Goal: Use online tool/utility: Utilize a website feature to perform a specific function

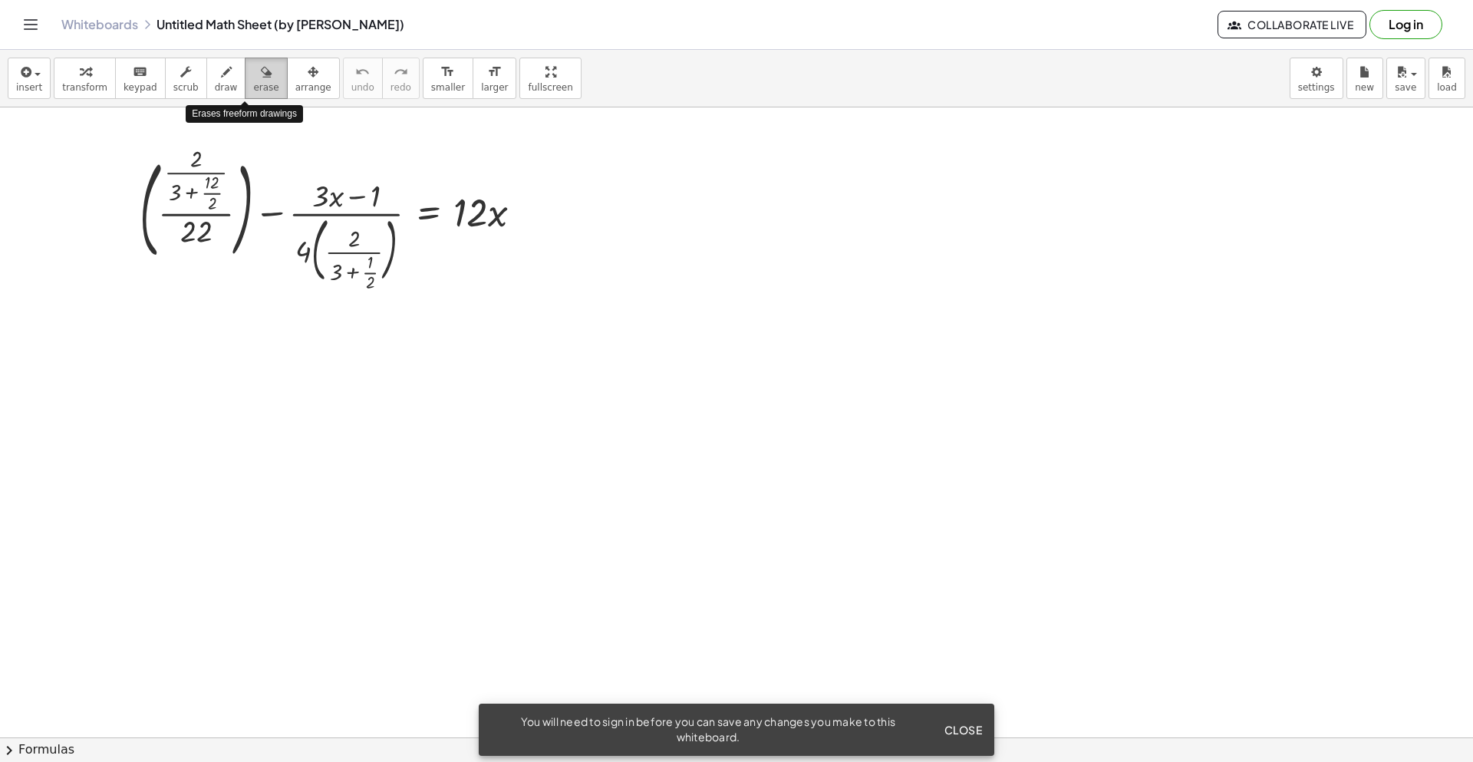
click at [253, 86] on span "erase" at bounding box center [265, 87] width 25 height 11
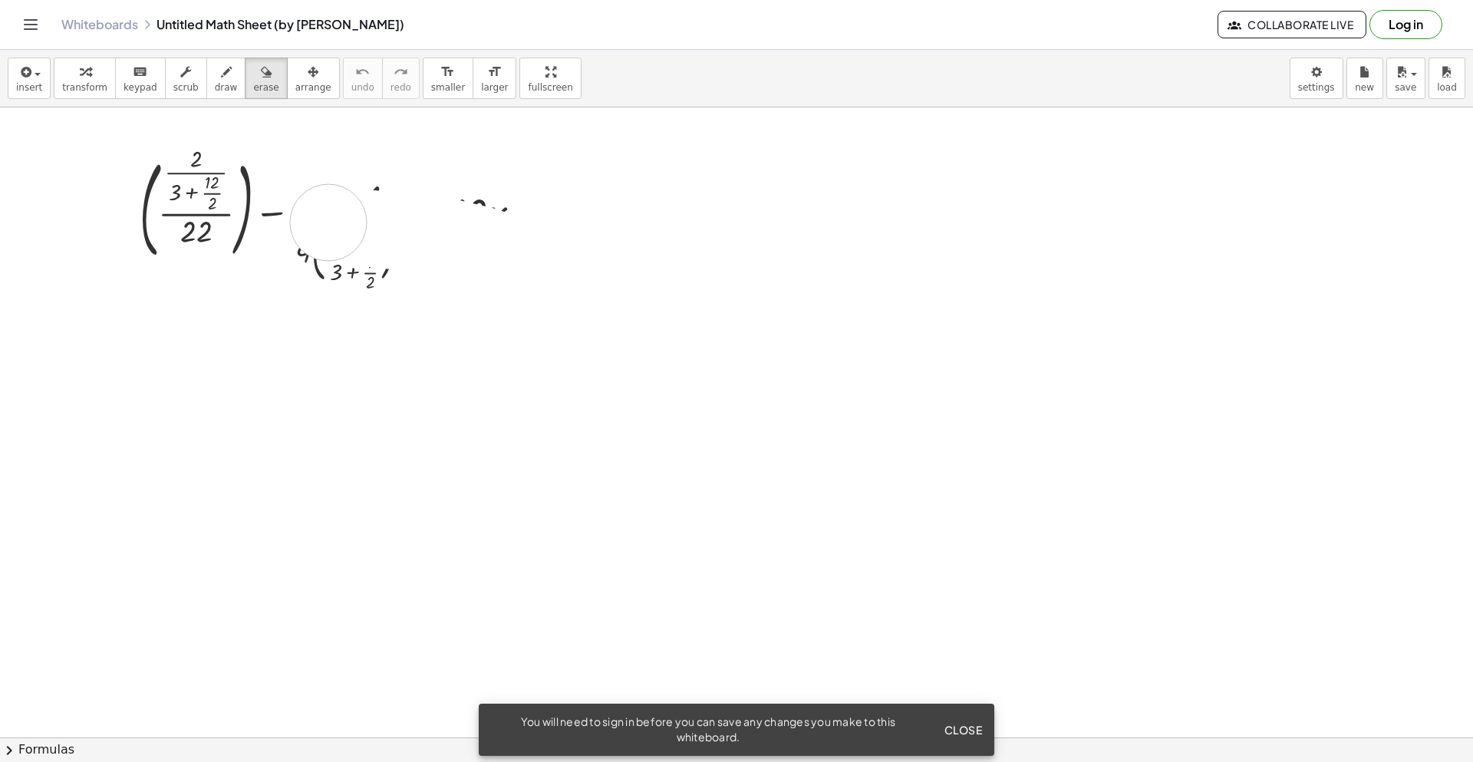
drag, startPoint x: 424, startPoint y: 234, endPoint x: 292, endPoint y: 213, distance: 133.6
click at [292, 214] on div at bounding box center [736, 737] width 1473 height 1260
drag, startPoint x: 556, startPoint y: 234, endPoint x: 93, endPoint y: 196, distance: 465.0
click at [93, 196] on div at bounding box center [736, 737] width 1473 height 1260
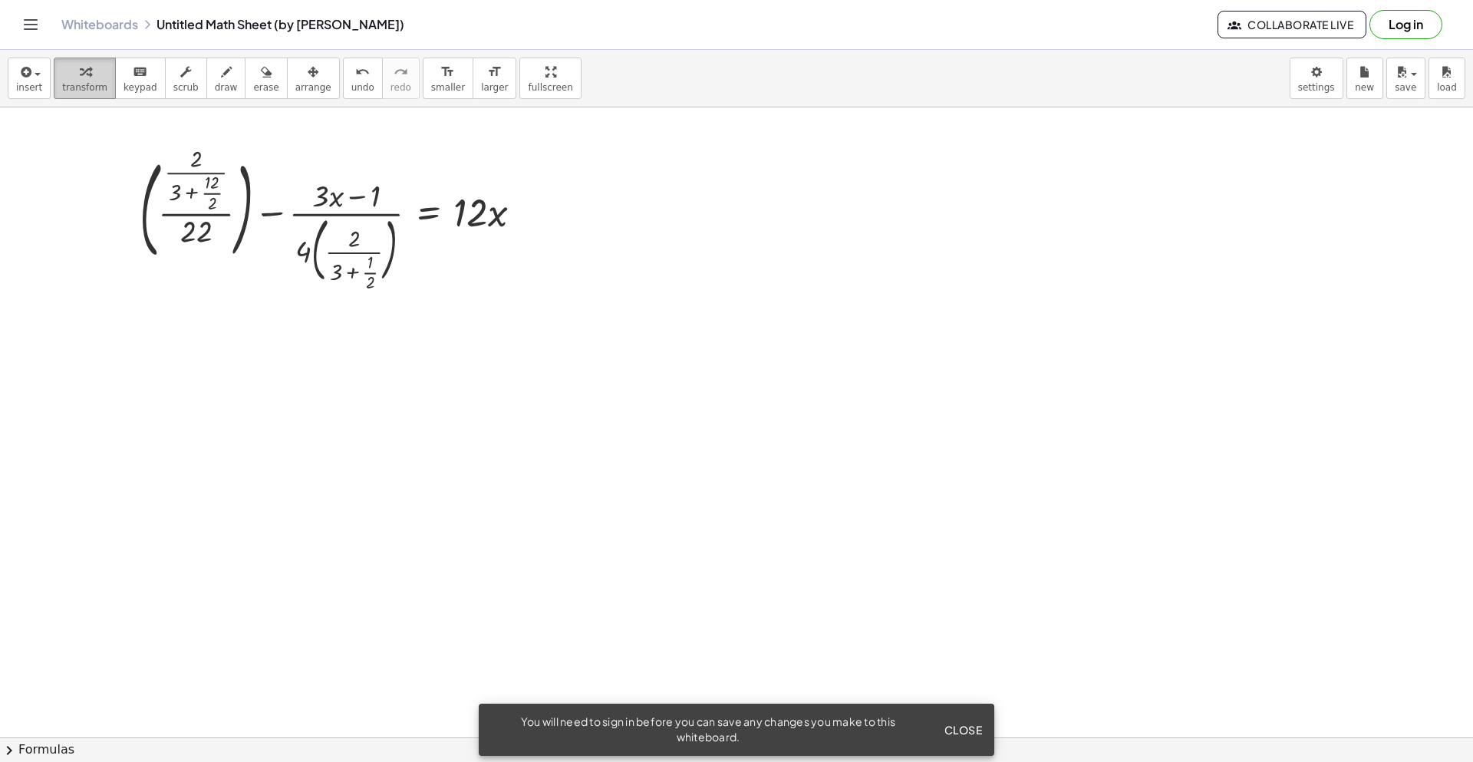
click at [79, 86] on span "transform" at bounding box center [84, 87] width 45 height 11
click at [959, 724] on span "Close" at bounding box center [963, 730] width 38 height 14
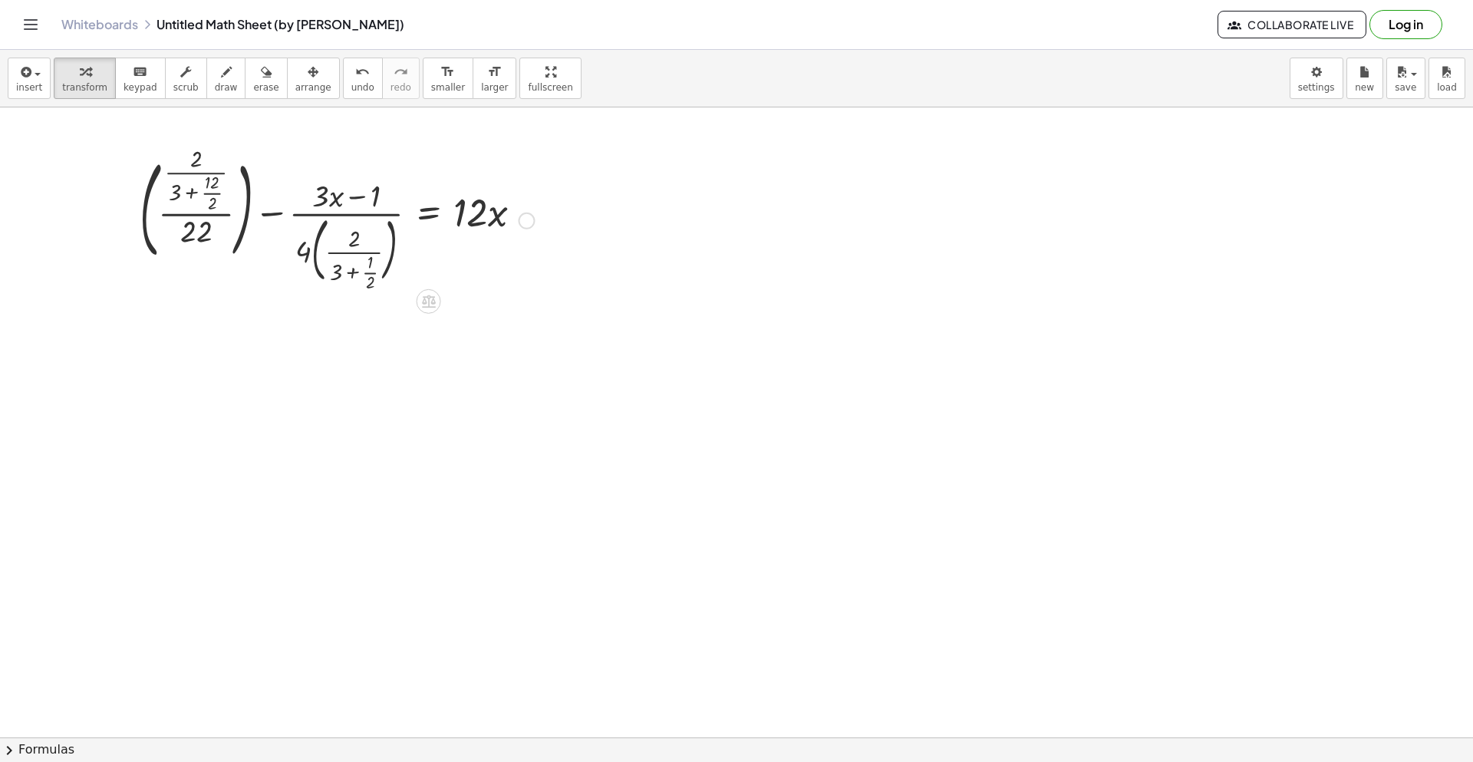
click at [211, 191] on div at bounding box center [337, 219] width 410 height 137
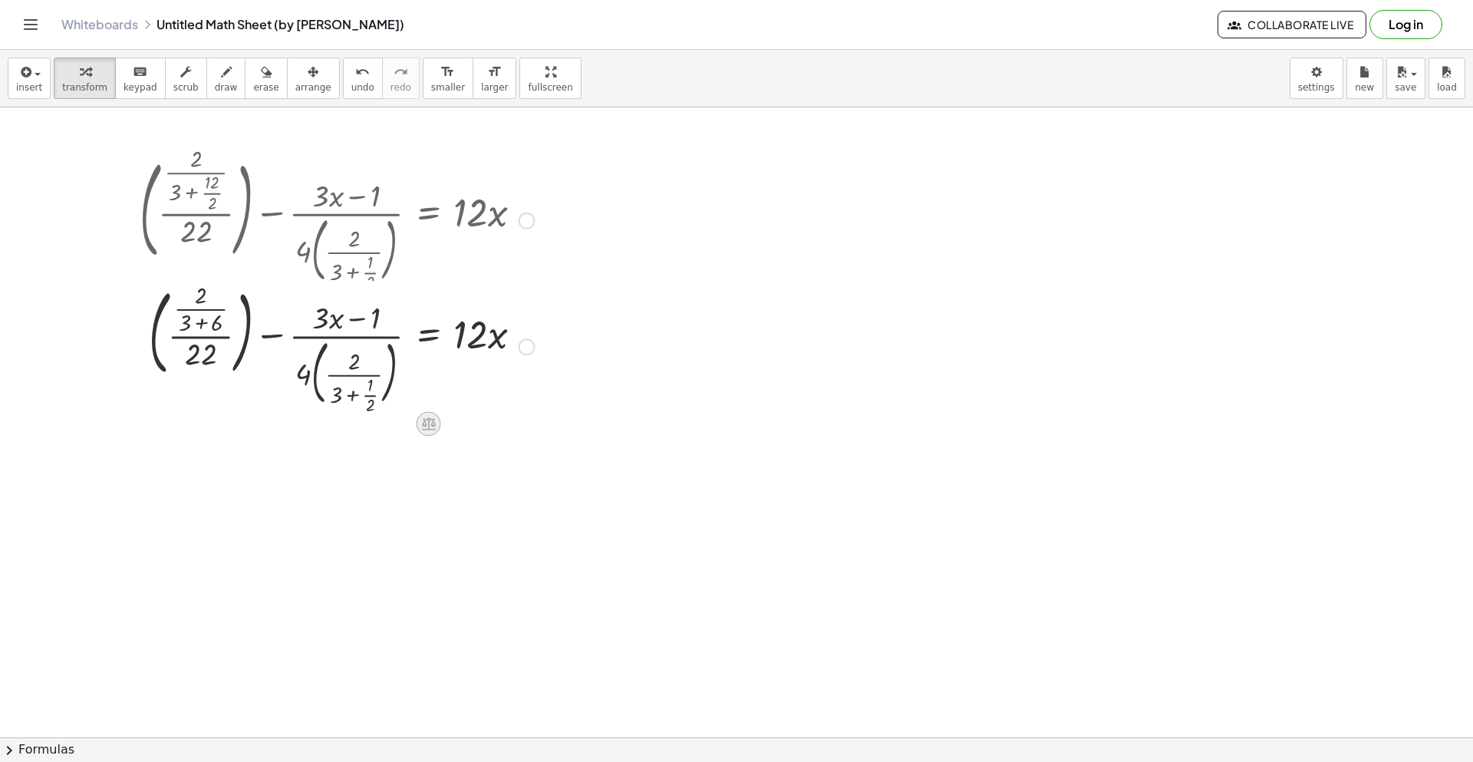
click at [429, 347] on div "+ ( · · 2 · ( + 3 + ) · 22 ) − · ( + · 3 · x − 1 ) · 4 · ( · 2 · ( + 3 + · 1 · …" at bounding box center [429, 347] width 0 height 0
click at [427, 429] on icon at bounding box center [428, 430] width 16 height 16
click at [367, 427] on span "+" at bounding box center [367, 431] width 9 height 22
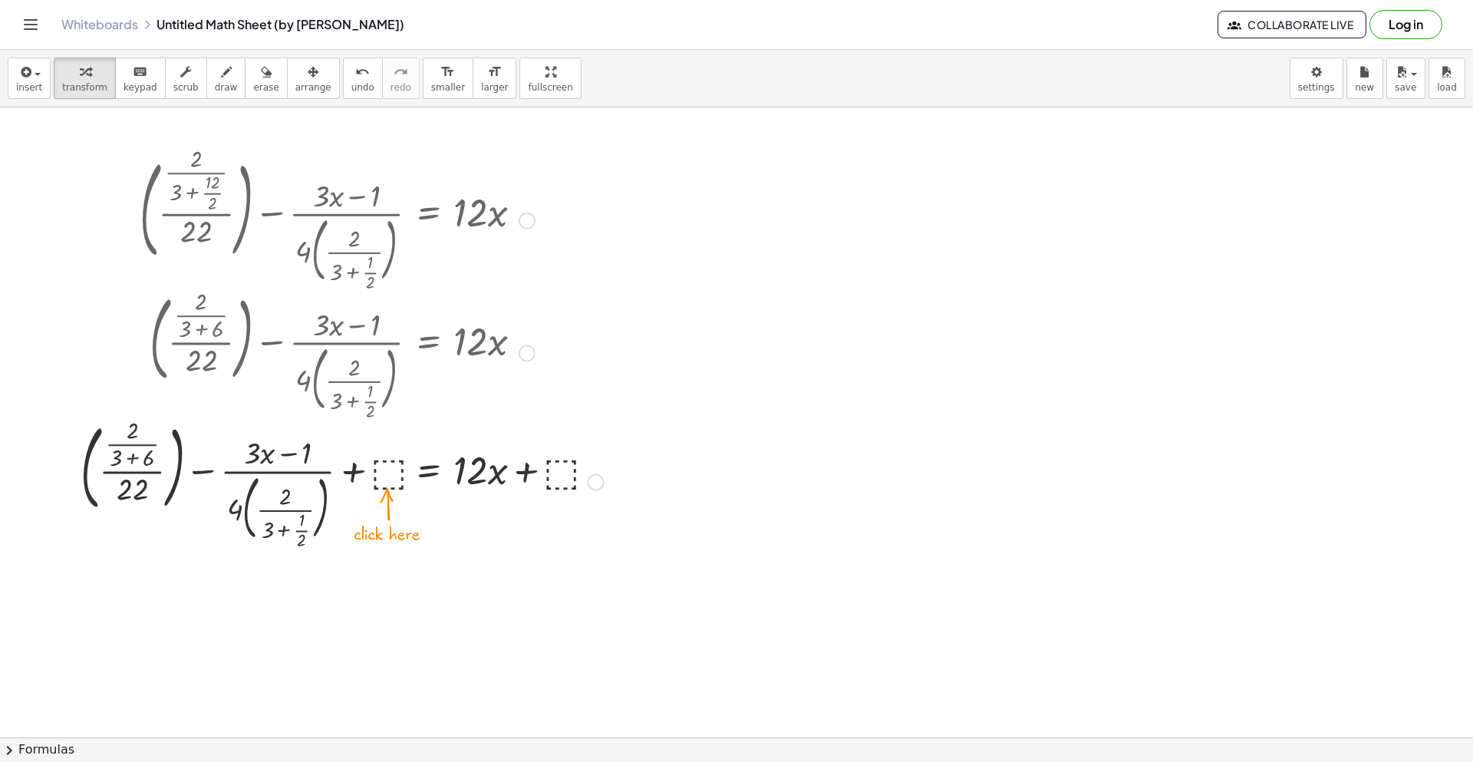
click at [389, 473] on div at bounding box center [342, 480] width 539 height 129
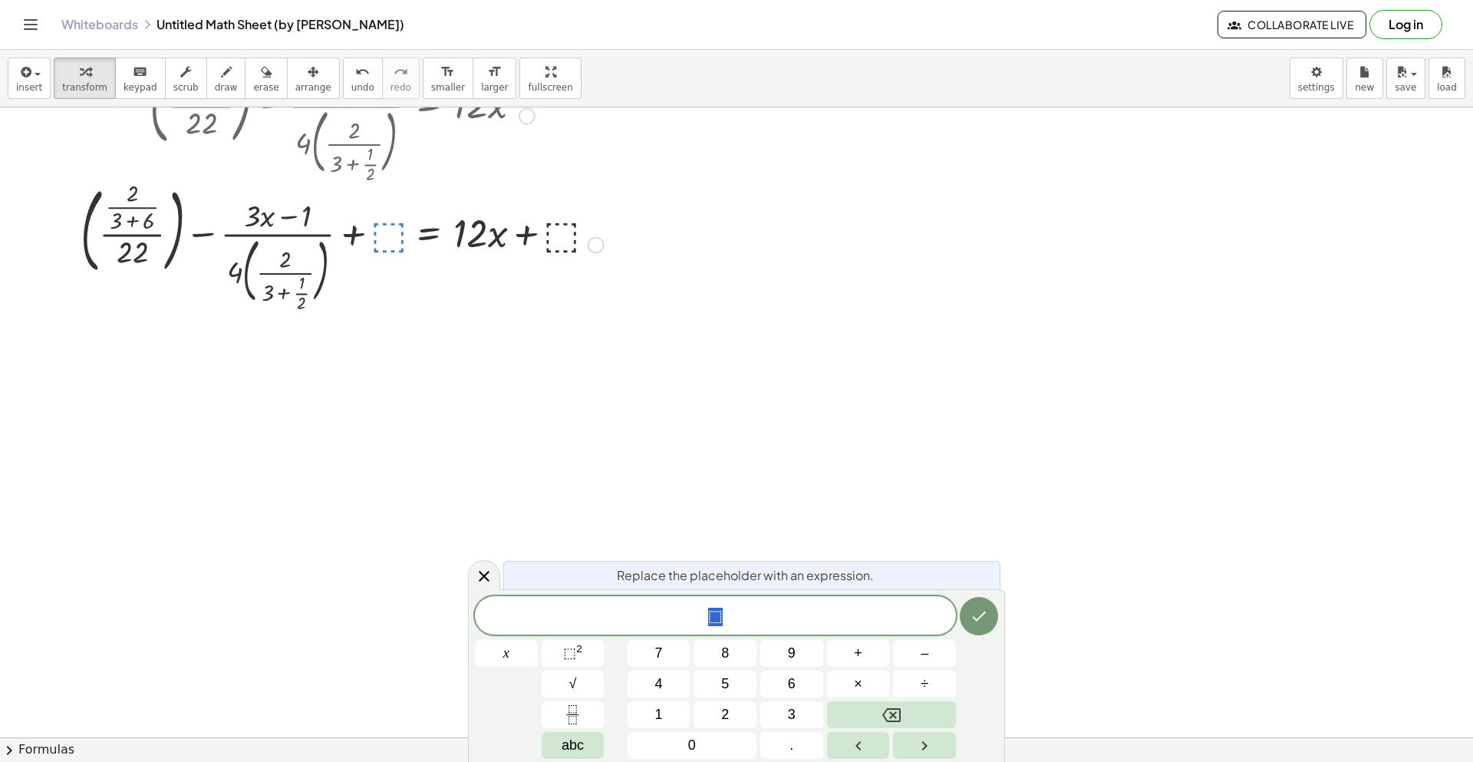
scroll to position [307, 0]
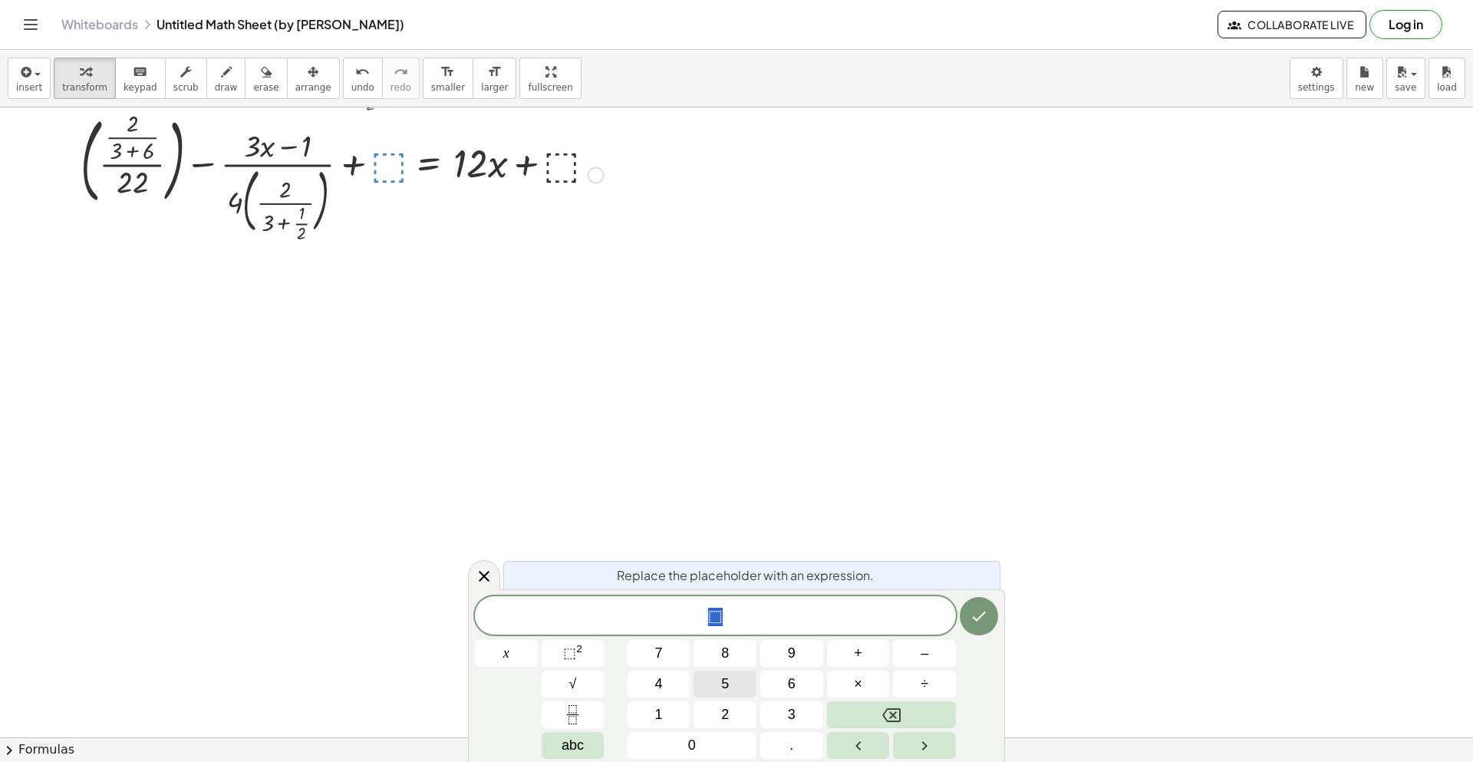
click at [701, 673] on button "5" at bounding box center [725, 684] width 63 height 27
click at [976, 610] on icon "Done" at bounding box center [979, 616] width 18 height 18
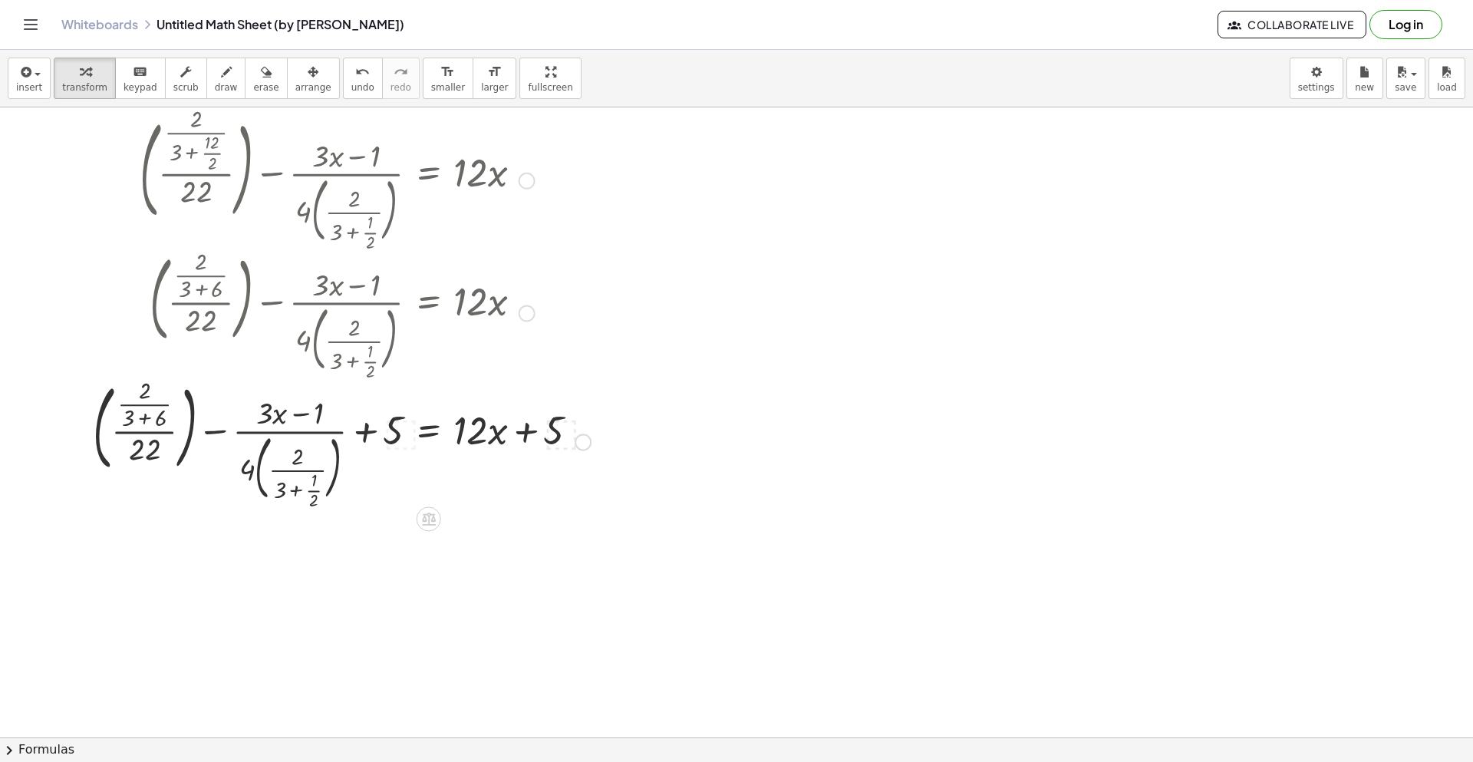
scroll to position [0, 0]
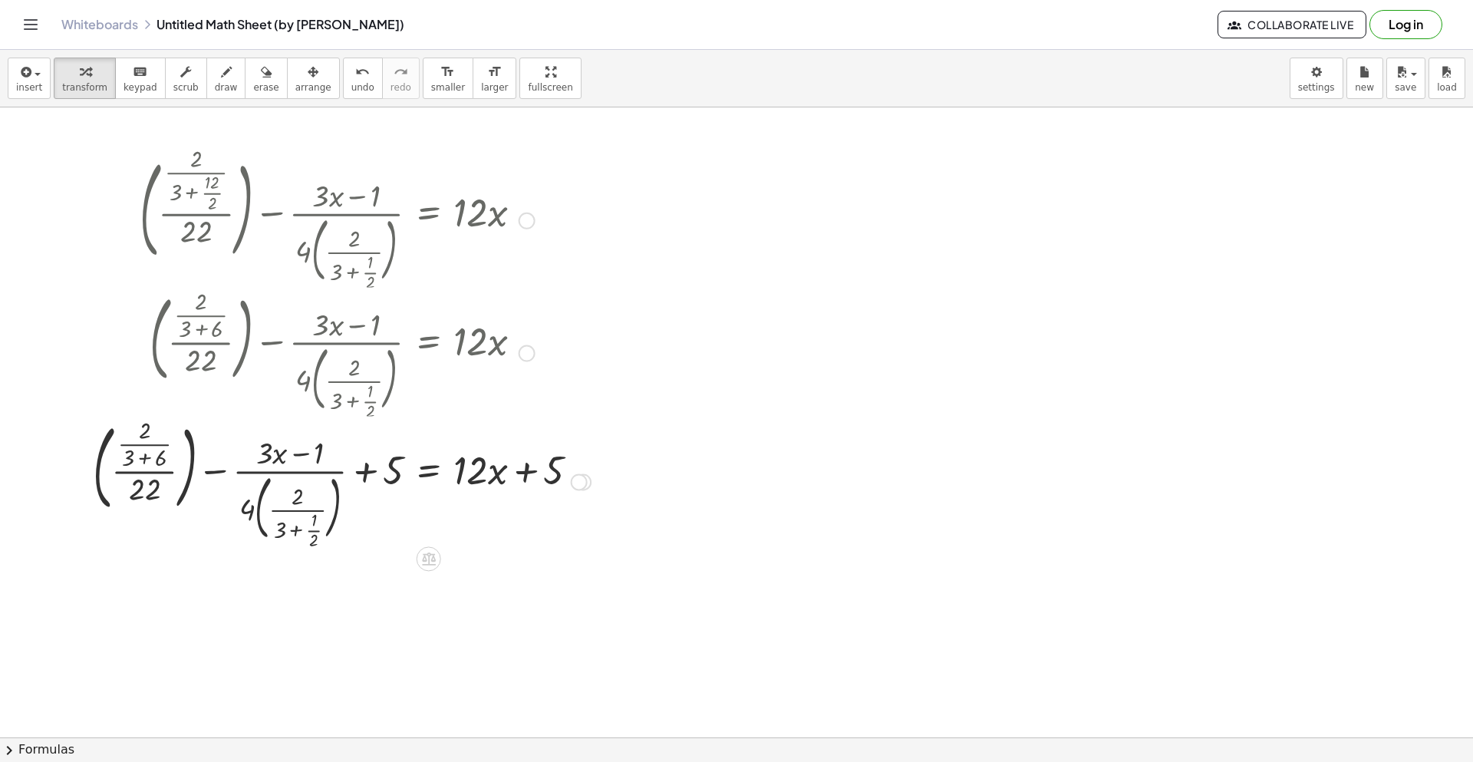
click at [524, 219] on div at bounding box center [527, 221] width 17 height 17
click at [585, 196] on span "Go back to this line" at bounding box center [604, 197] width 91 height 12
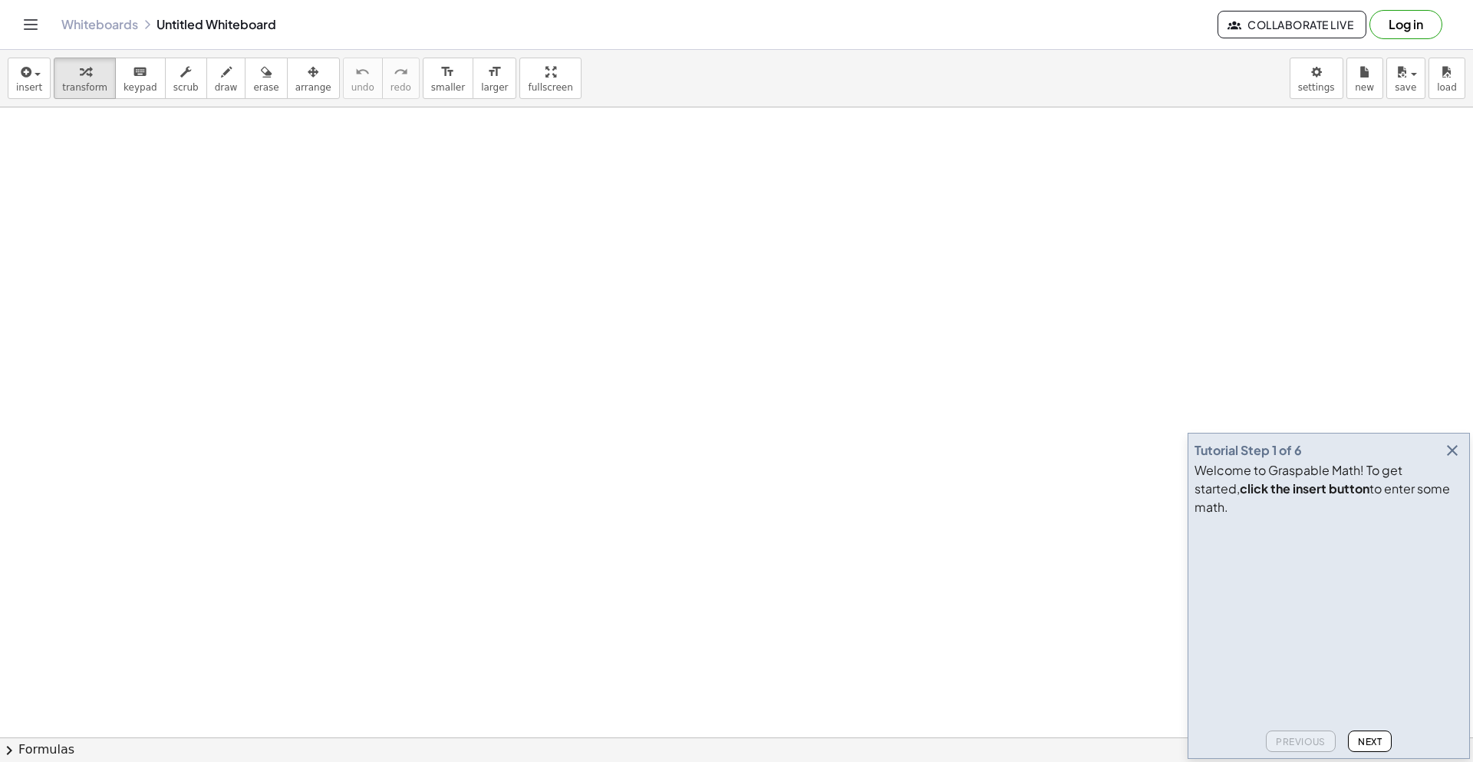
click at [1368, 738] on span "Next" at bounding box center [1370, 742] width 24 height 12
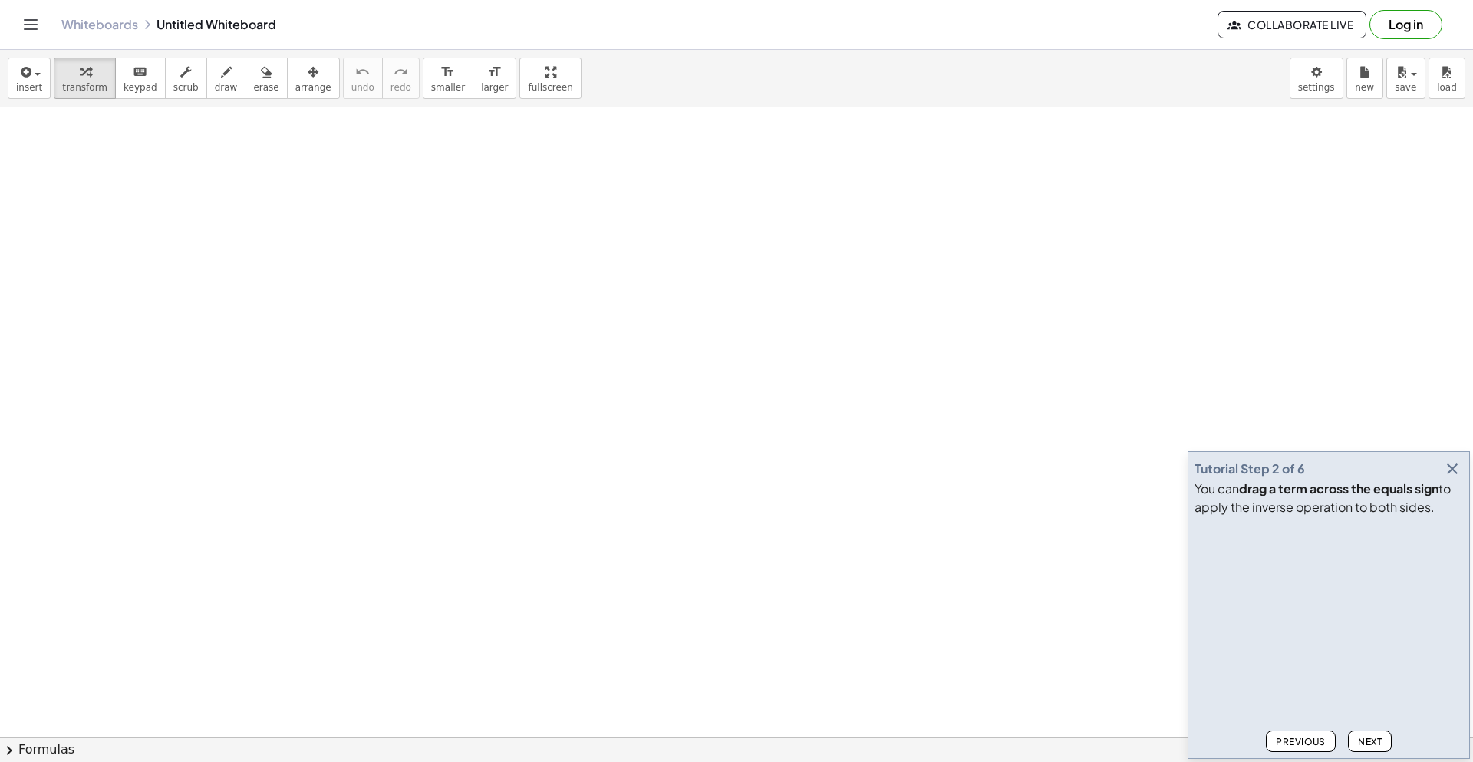
click at [1449, 468] on icon "button" at bounding box center [1452, 469] width 18 height 18
